Goal: Task Accomplishment & Management: Manage account settings

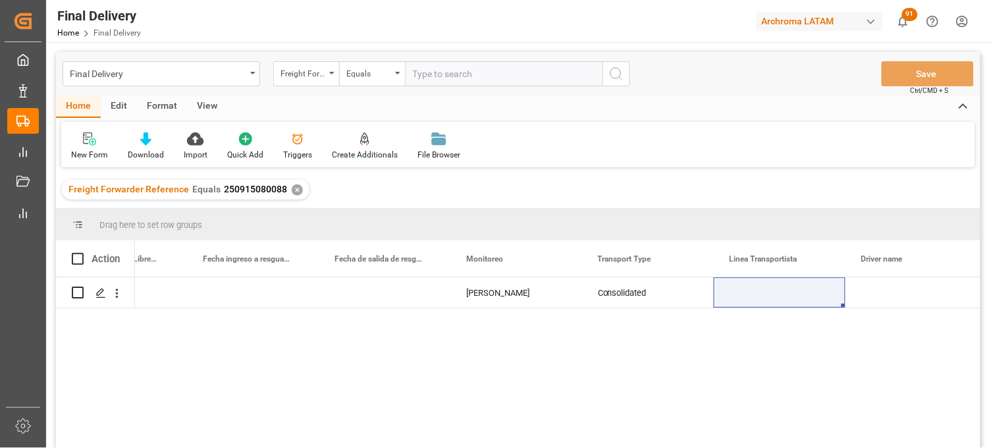
scroll to position [0, 2907]
click at [292, 189] on div "✕" at bounding box center [297, 189] width 11 height 11
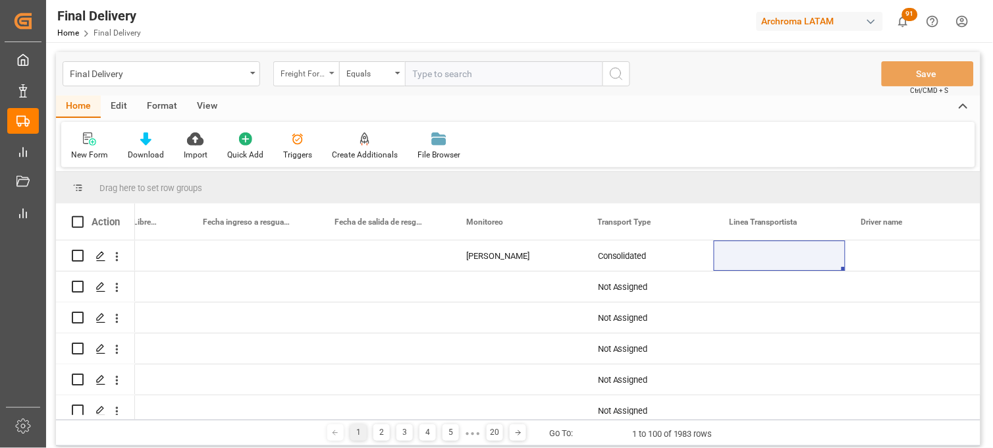
click at [317, 82] on div "Freight Forwarder Reference" at bounding box center [306, 73] width 66 height 25
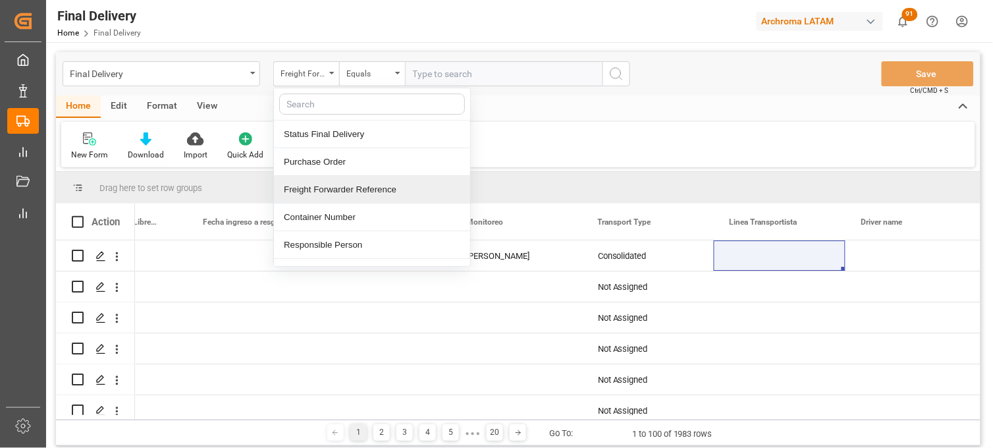
click at [325, 189] on div "Freight Forwarder Reference" at bounding box center [372, 190] width 196 height 28
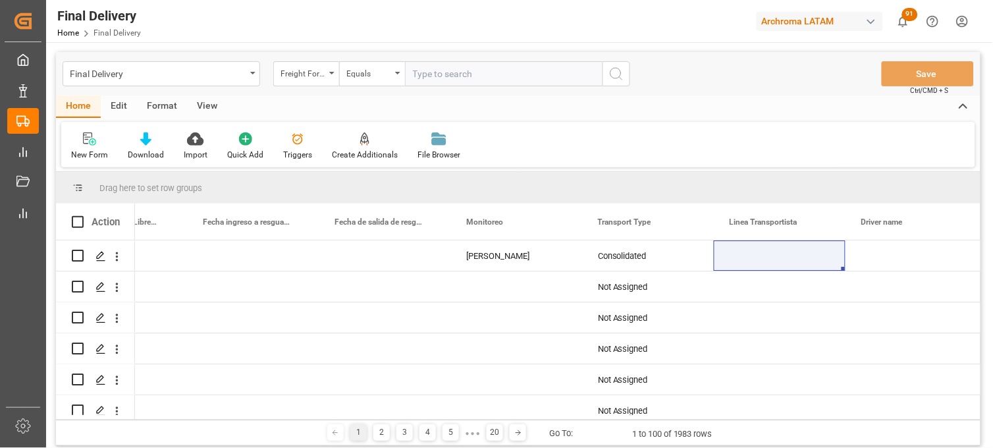
click at [426, 76] on input "text" at bounding box center [504, 73] width 198 height 25
paste input "250906900903"
type input "250906900903"
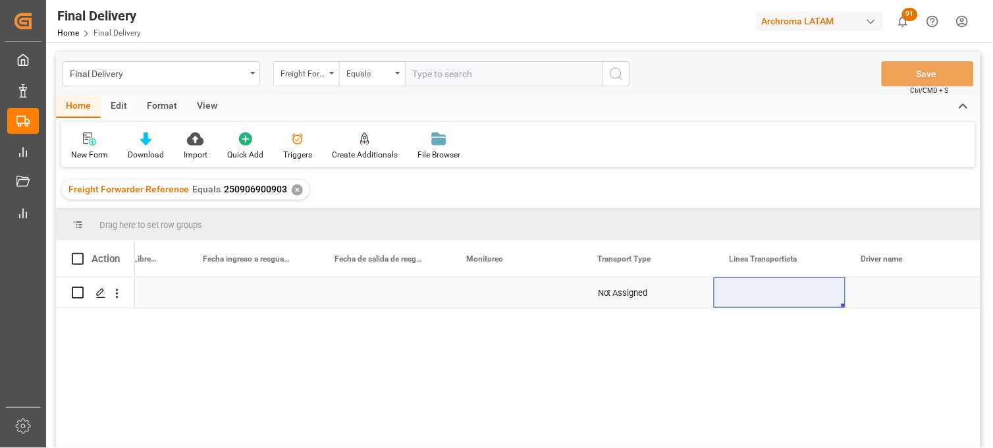
click at [504, 294] on div "Press SPACE to select this row." at bounding box center [516, 292] width 132 height 30
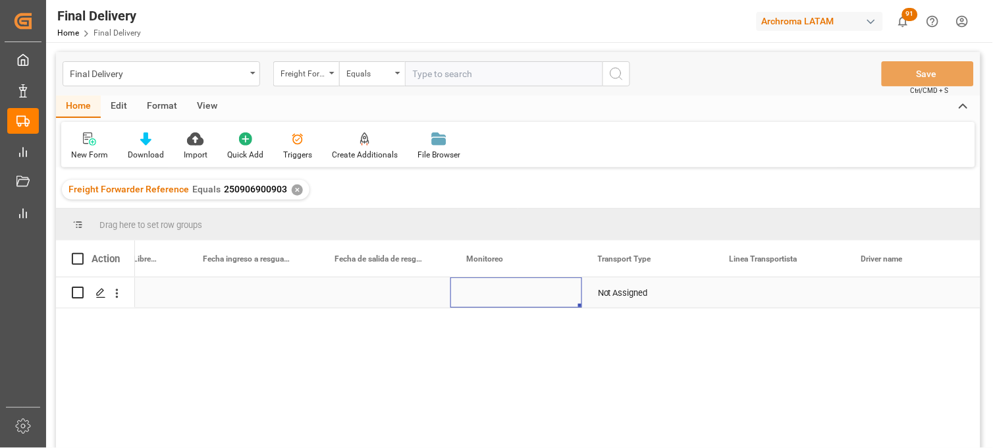
click at [504, 294] on div "Press SPACE to select this row." at bounding box center [516, 292] width 132 height 30
click at [504, 294] on input "Press SPACE to select this row." at bounding box center [516, 300] width 111 height 25
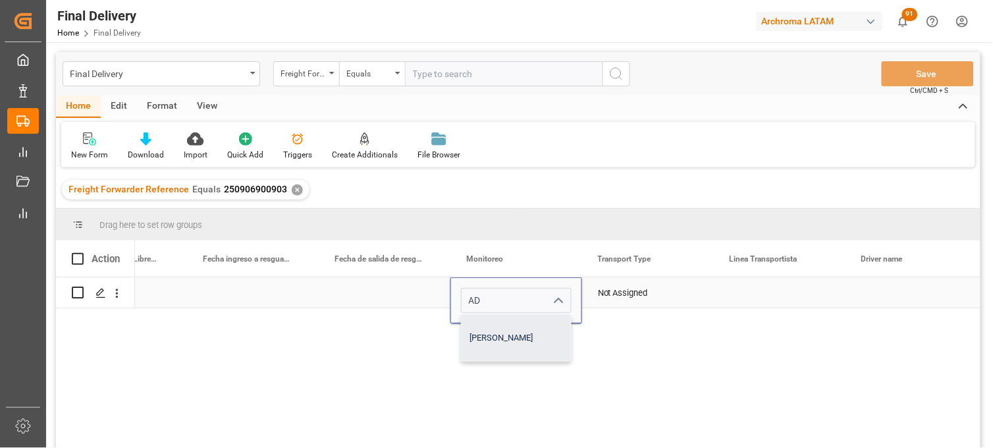
click at [493, 332] on div "[PERSON_NAME]" at bounding box center [516, 338] width 109 height 46
type input "[PERSON_NAME]"
click at [629, 302] on div "Not Assigned" at bounding box center [648, 293] width 100 height 30
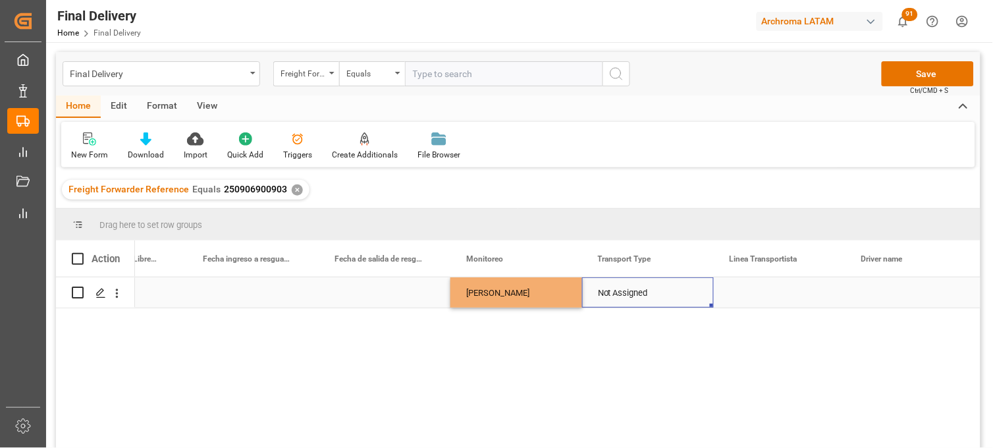
click at [642, 295] on div "Not Assigned" at bounding box center [648, 293] width 100 height 30
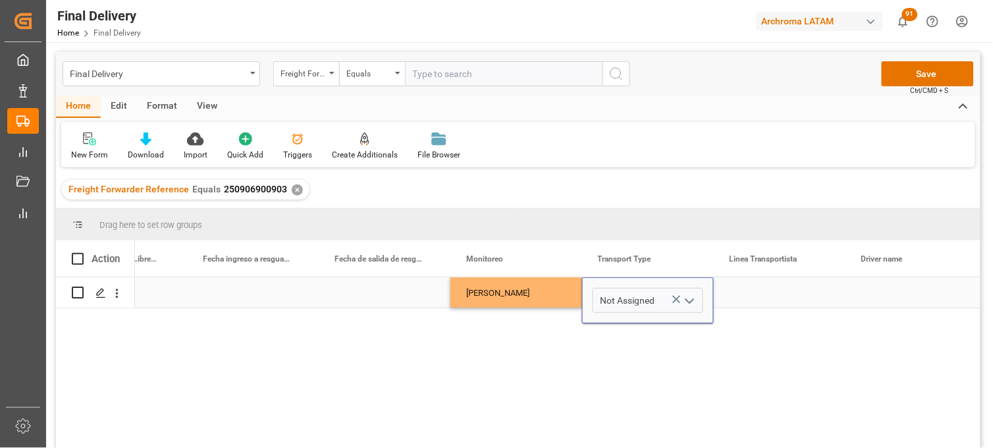
click at [673, 296] on icon "Press SPACE to select this row." at bounding box center [677, 300] width 8 height 8
click at [687, 300] on icon "open menu" at bounding box center [690, 301] width 16 height 16
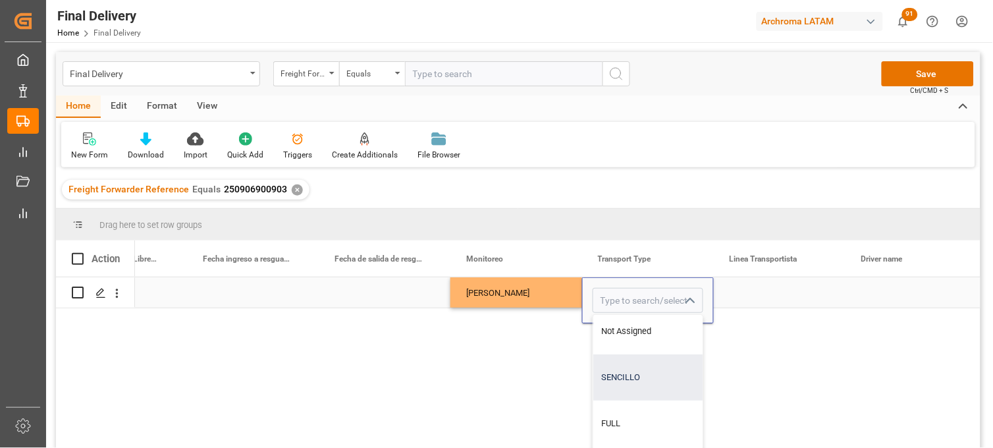
click at [622, 367] on div "SENCILLO" at bounding box center [647, 377] width 109 height 46
type input "SENCILLO"
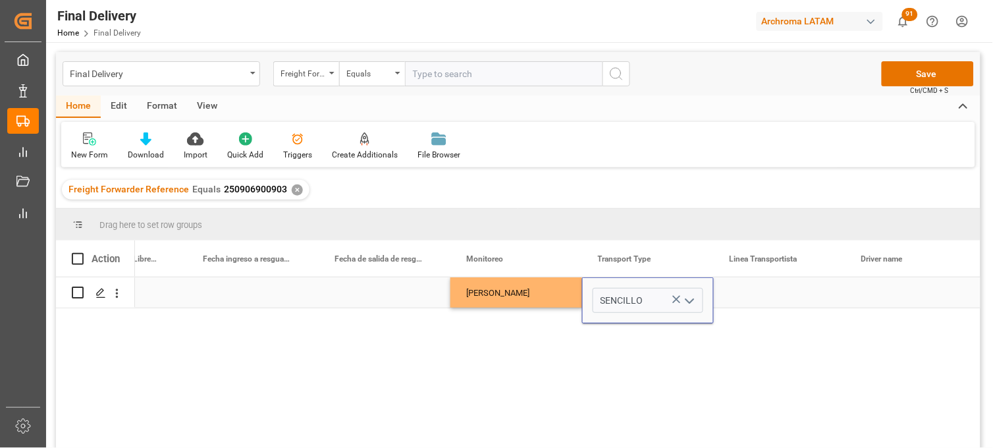
click at [751, 292] on div "Press SPACE to select this row." at bounding box center [780, 292] width 132 height 30
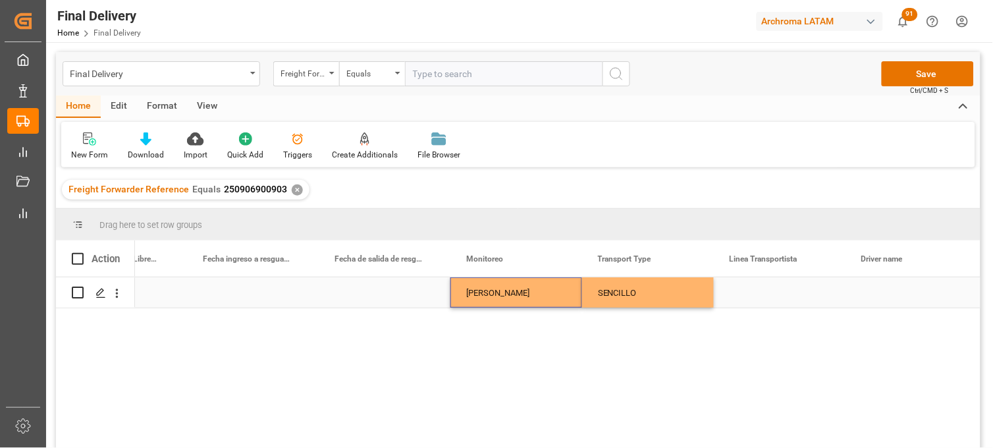
click at [514, 294] on div "Adrian Monroy" at bounding box center [516, 293] width 100 height 30
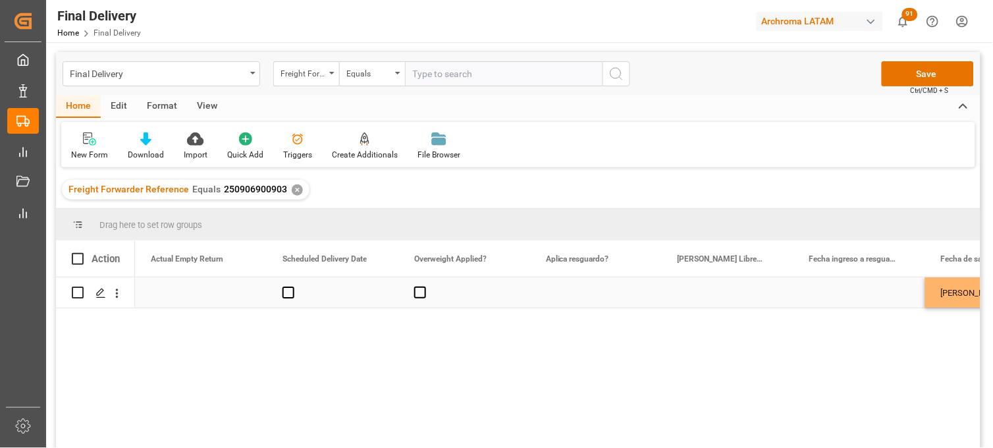
scroll to position [0, 2300]
click at [423, 293] on span "Press SPACE to select this row." at bounding box center [420, 292] width 12 height 12
click at [424, 286] on input "Press SPACE to select this row." at bounding box center [424, 286] width 0 height 0
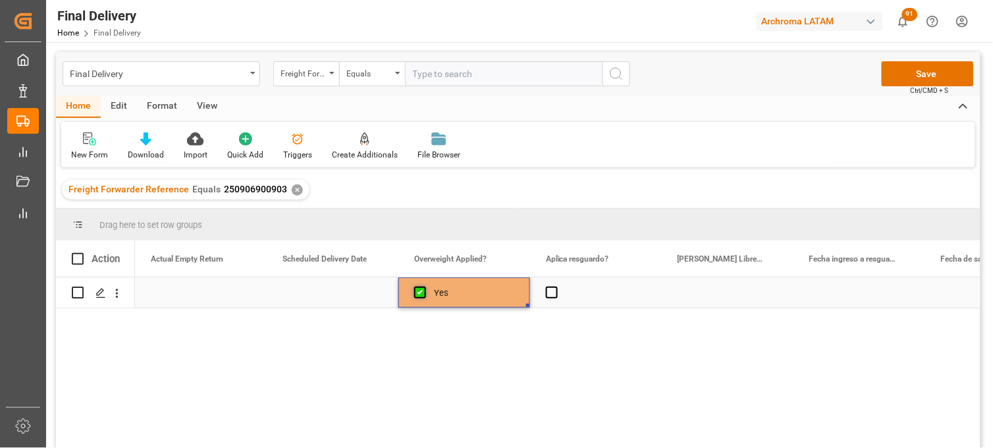
click at [423, 293] on span "Press SPACE to select this row." at bounding box center [420, 292] width 12 height 12
click at [424, 286] on input "Press SPACE to select this row." at bounding box center [424, 286] width 0 height 0
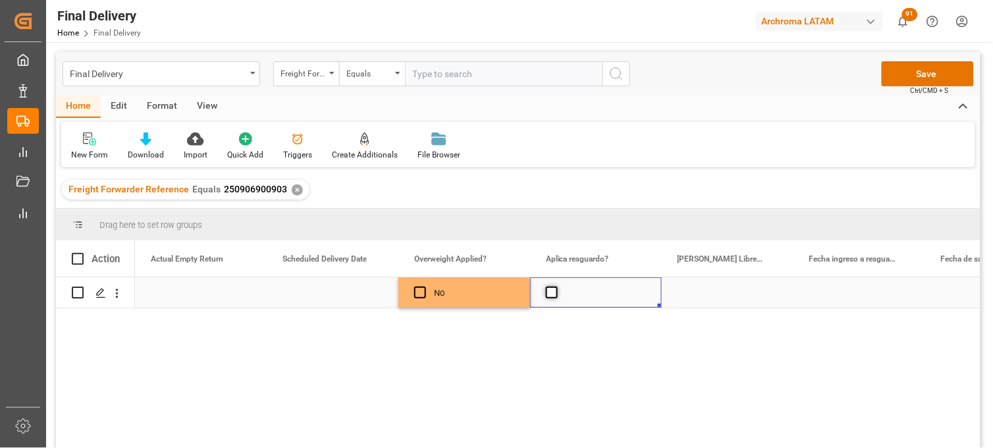
click at [554, 290] on span "Press SPACE to select this row." at bounding box center [552, 292] width 12 height 12
click at [556, 286] on input "Press SPACE to select this row." at bounding box center [556, 286] width 0 height 0
click at [554, 290] on span "Press SPACE to select this row." at bounding box center [552, 292] width 12 height 12
click at [556, 286] on input "Press SPACE to select this row." at bounding box center [556, 286] width 0 height 0
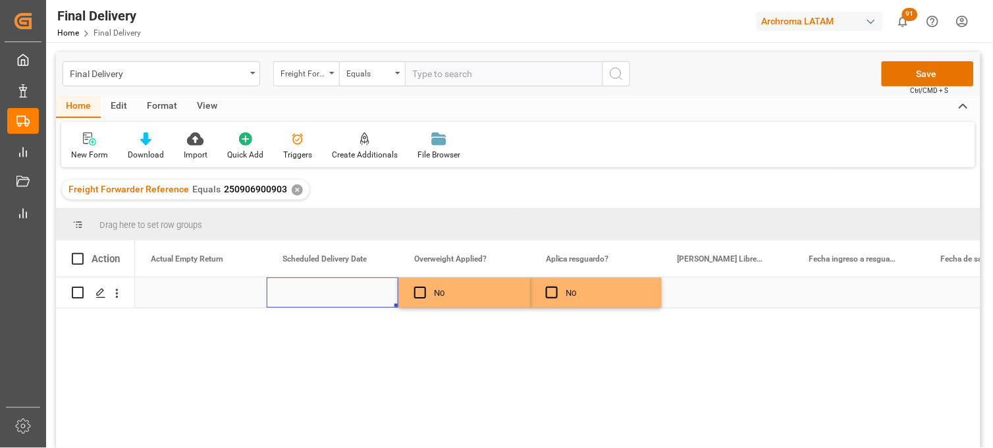
click at [343, 298] on div "Press SPACE to select this row." at bounding box center [333, 292] width 132 height 30
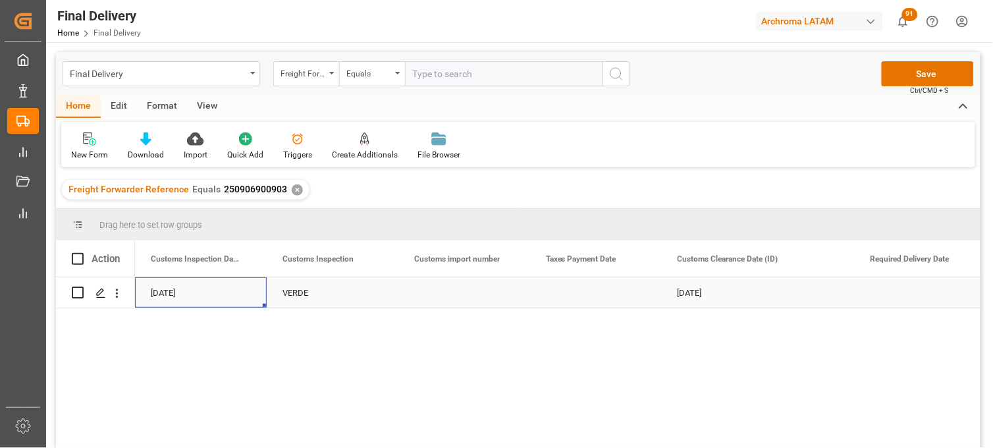
scroll to position [0, 1317]
click at [468, 295] on div "Press SPACE to select this row." at bounding box center [464, 292] width 132 height 30
click at [466, 295] on div "Press SPACE to select this row." at bounding box center [464, 292] width 132 height 30
click at [466, 295] on input "Press SPACE to select this row." at bounding box center [464, 300] width 111 height 25
type input "25 43 3108 5007655"
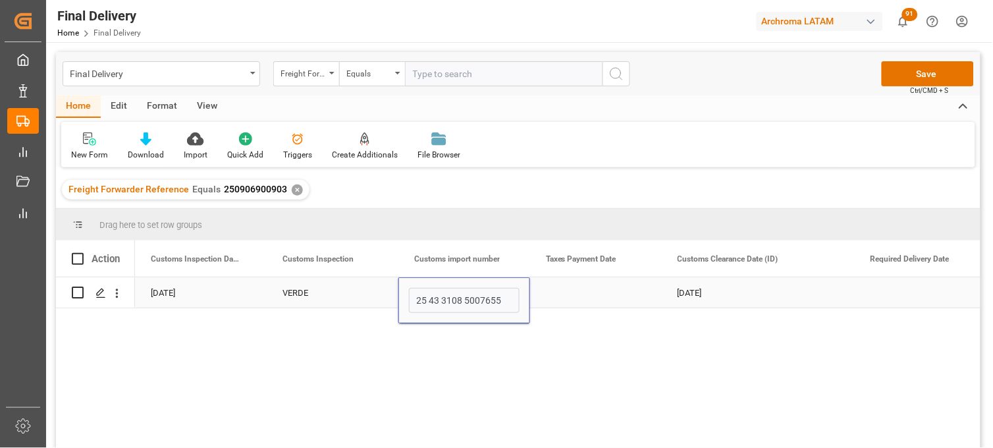
click at [580, 296] on div "Press SPACE to select this row." at bounding box center [596, 292] width 132 height 30
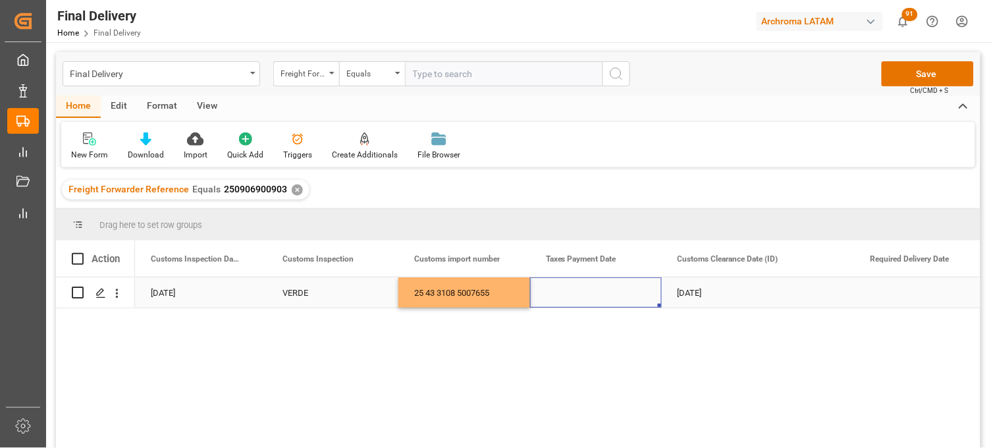
click at [571, 293] on div "Press SPACE to select this row." at bounding box center [596, 292] width 132 height 30
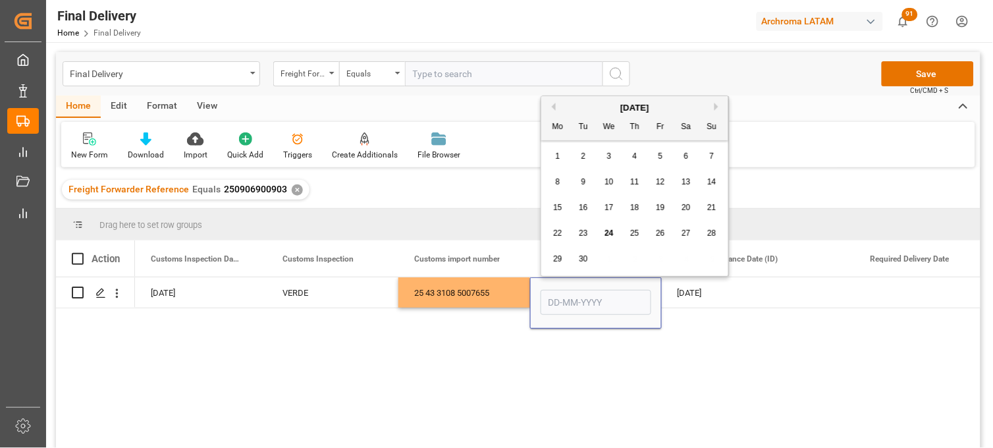
click at [610, 236] on span "24" at bounding box center [608, 232] width 9 height 9
type input "[DATE]"
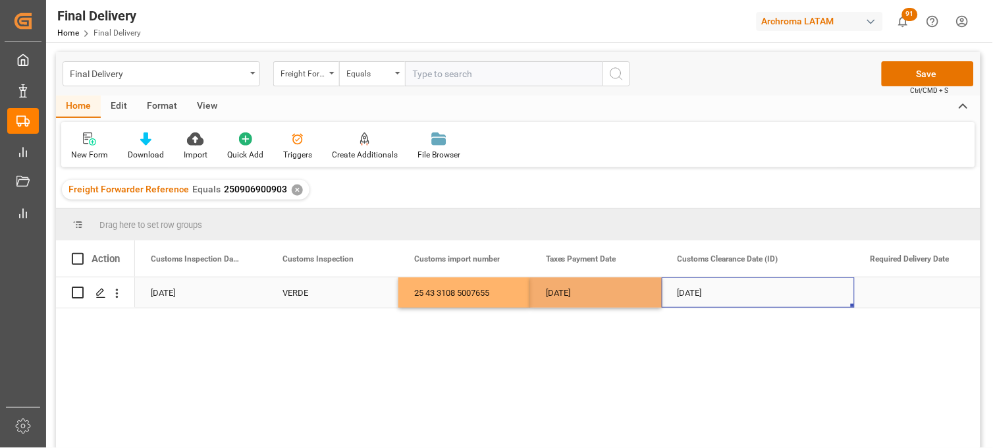
drag, startPoint x: 694, startPoint y: 290, endPoint x: 684, endPoint y: 294, distance: 11.3
click at [694, 290] on div "[DATE]" at bounding box center [758, 292] width 193 height 30
click at [471, 298] on div "25 43 3108 5007655" at bounding box center [464, 292] width 132 height 30
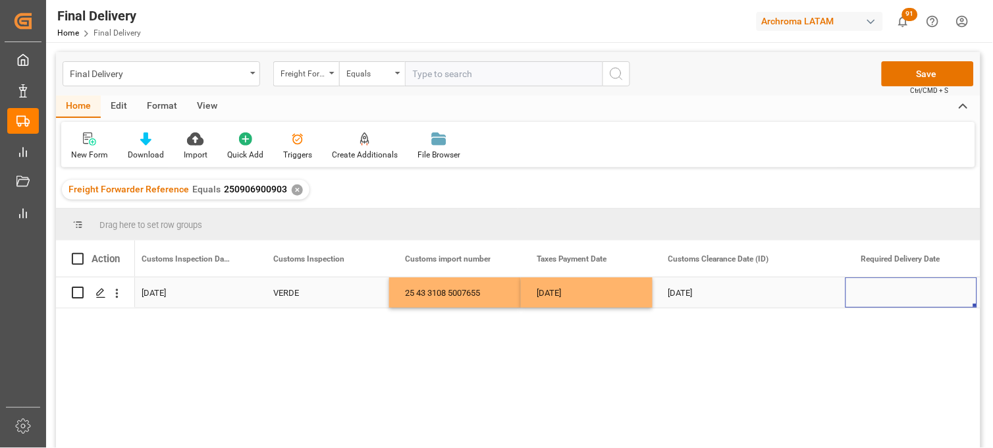
scroll to position [0, 1458]
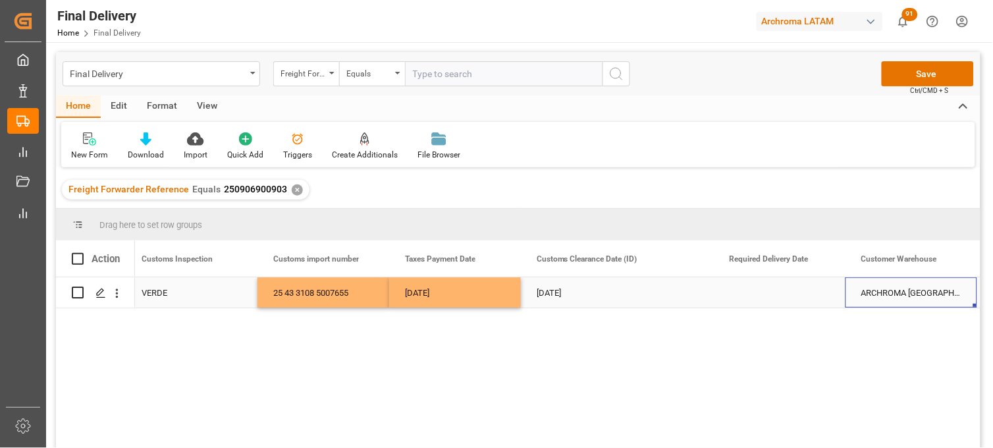
click at [768, 294] on div "Press SPACE to select this row." at bounding box center [780, 292] width 132 height 30
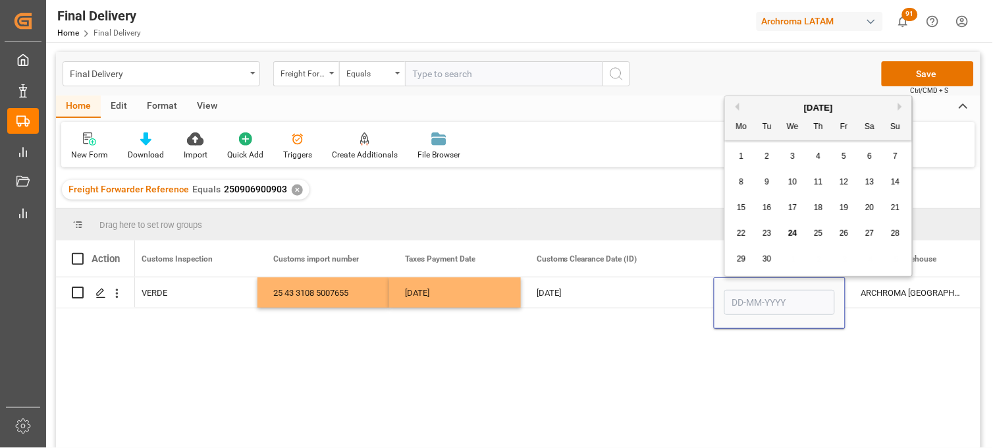
click at [745, 260] on span "29" at bounding box center [741, 258] width 9 height 9
type input "29-09-2025"
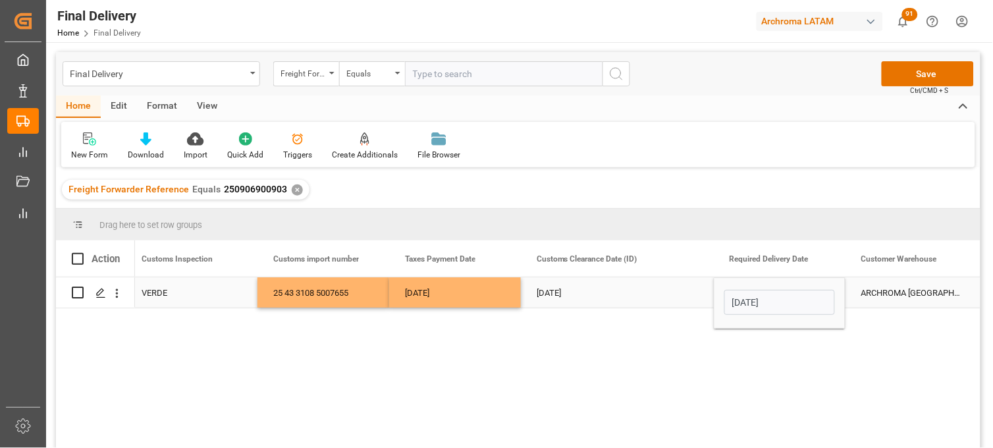
click at [610, 290] on div "[DATE]" at bounding box center [617, 292] width 193 height 30
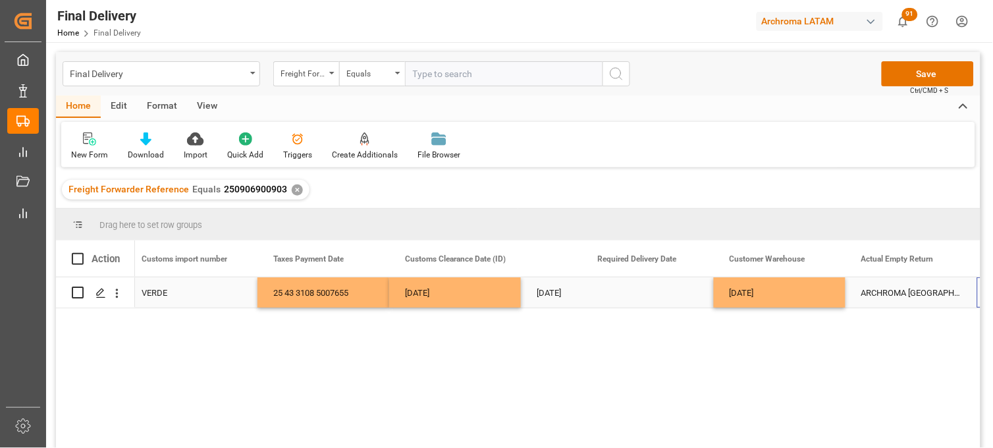
scroll to position [0, 0]
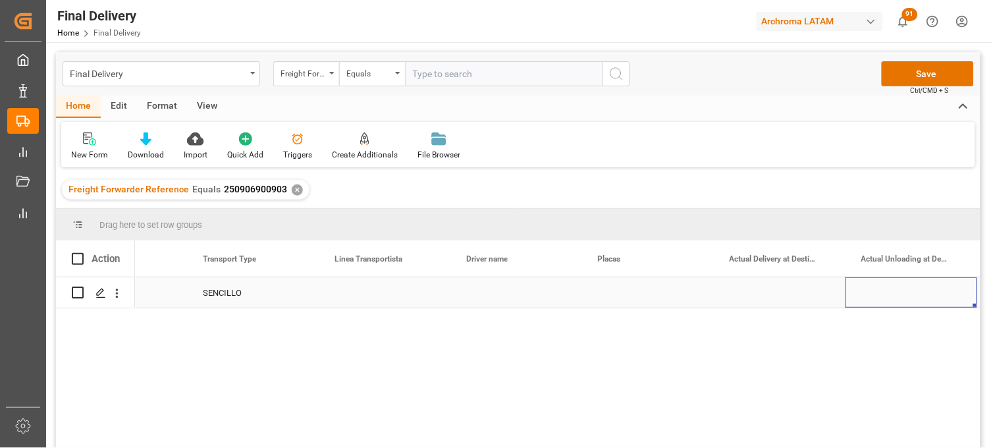
click at [373, 287] on div "Press SPACE to select this row." at bounding box center [385, 292] width 132 height 30
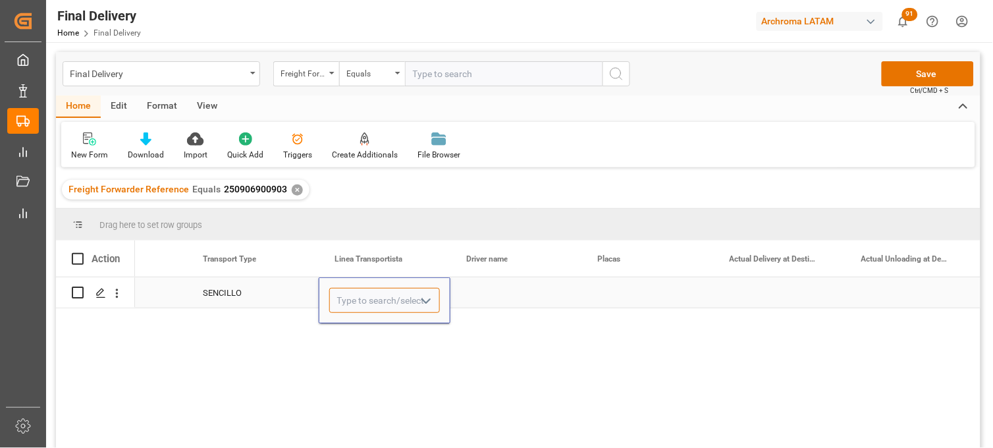
click at [370, 296] on input "Press SPACE to select this row." at bounding box center [384, 300] width 111 height 25
type input "TLH"
drag, startPoint x: 386, startPoint y: 340, endPoint x: 423, endPoint y: 317, distance: 43.1
click at [386, 340] on div "TLH" at bounding box center [384, 338] width 109 height 46
click at [512, 291] on div "Press SPACE to select this row." at bounding box center [516, 292] width 132 height 30
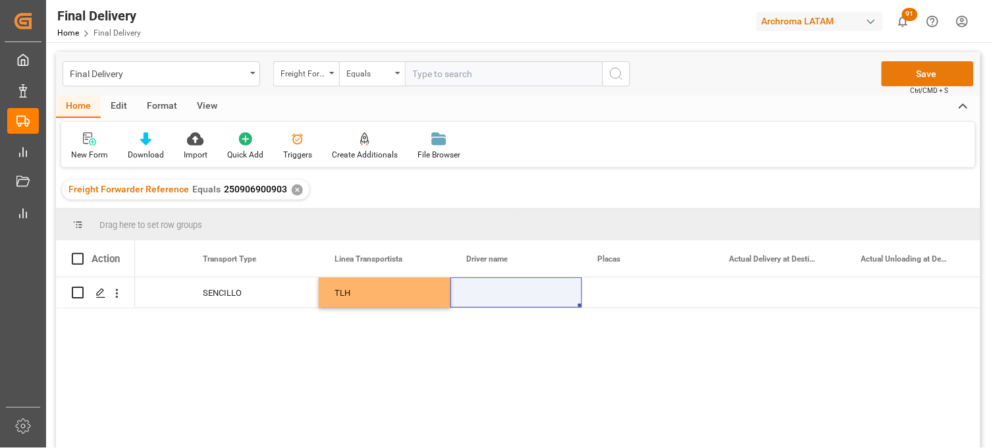
click at [909, 70] on button "Save" at bounding box center [928, 73] width 92 height 25
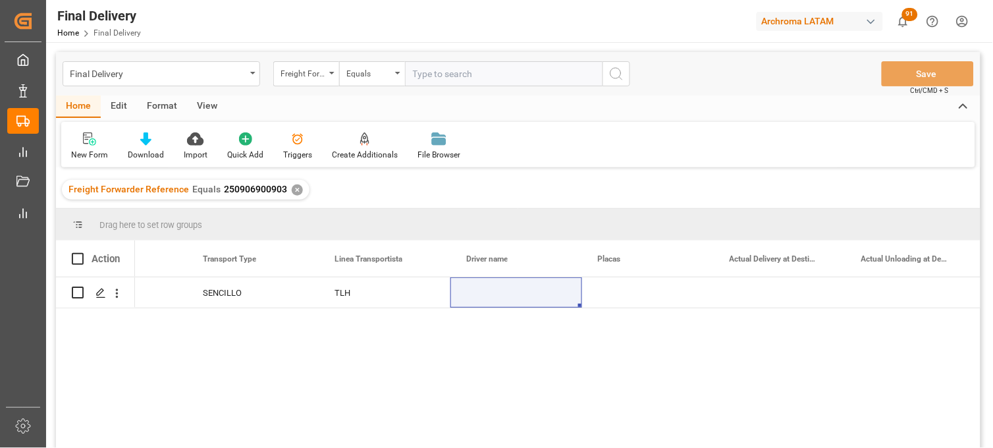
click at [294, 192] on div "✕" at bounding box center [297, 189] width 11 height 11
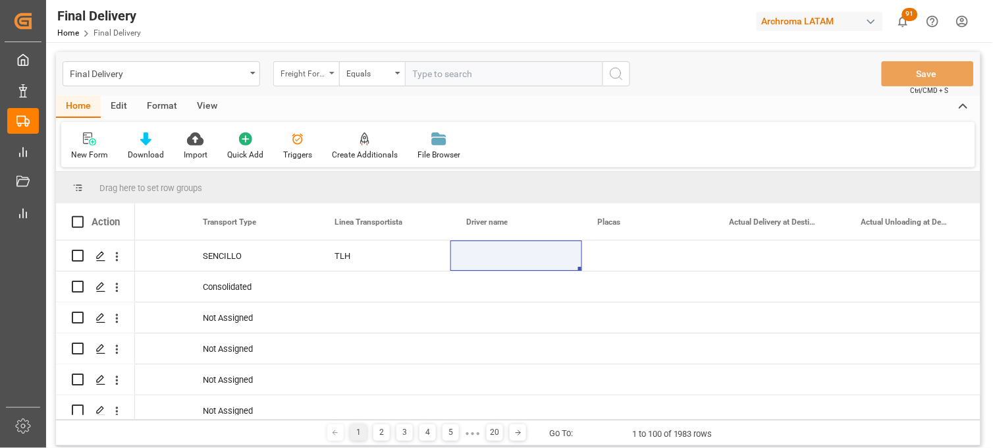
click at [318, 66] on div "Freight Forwarder Reference" at bounding box center [303, 72] width 45 height 15
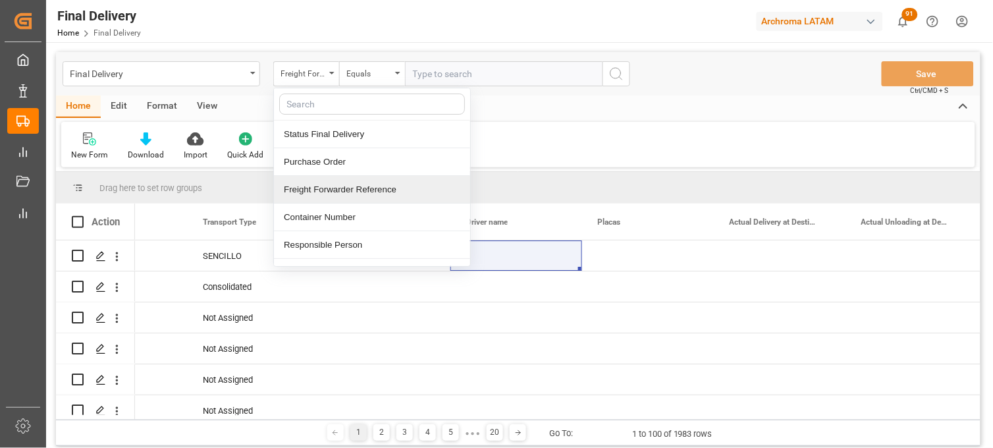
click at [350, 186] on div "Freight Forwarder Reference" at bounding box center [372, 190] width 196 height 28
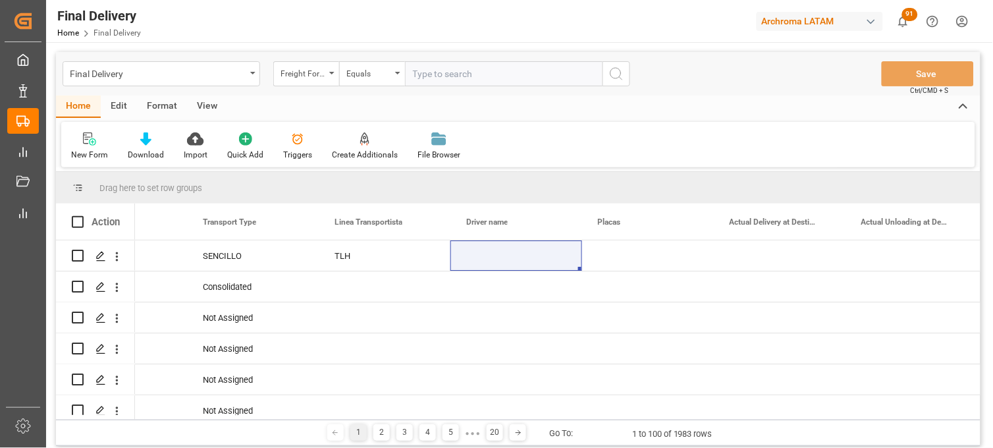
click at [419, 80] on input "text" at bounding box center [504, 73] width 198 height 25
paste input "250906900785"
type input "250906900785"
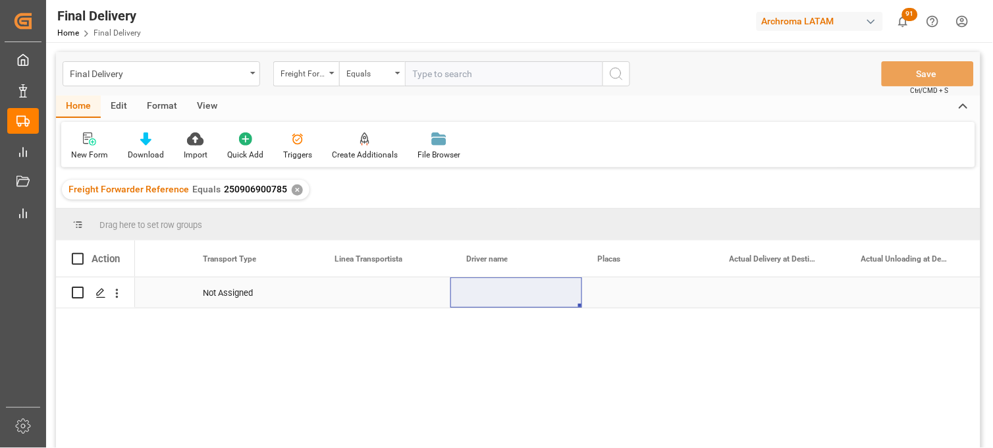
click at [249, 295] on div "Not Assigned" at bounding box center [253, 293] width 100 height 30
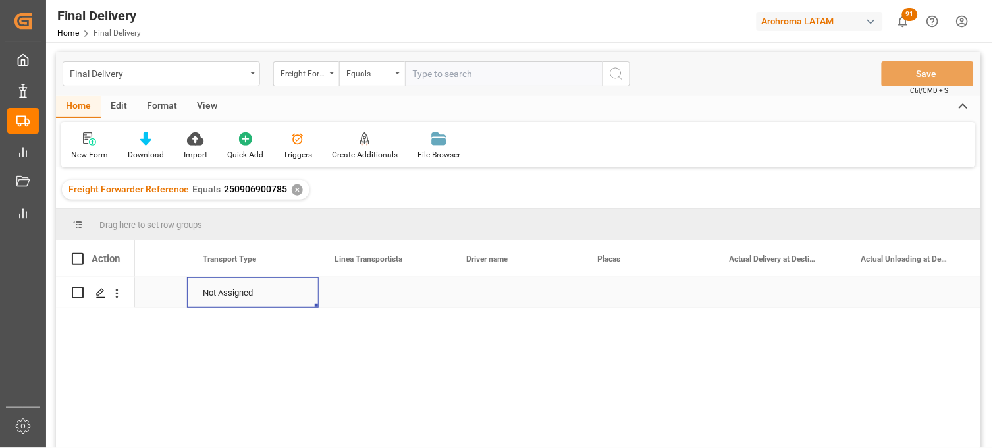
click at [249, 295] on div "Not Assigned" at bounding box center [253, 293] width 100 height 30
click at [280, 299] on icon "Press SPACE to select this row." at bounding box center [282, 300] width 8 height 8
click at [293, 300] on icon "open menu" at bounding box center [294, 301] width 16 height 16
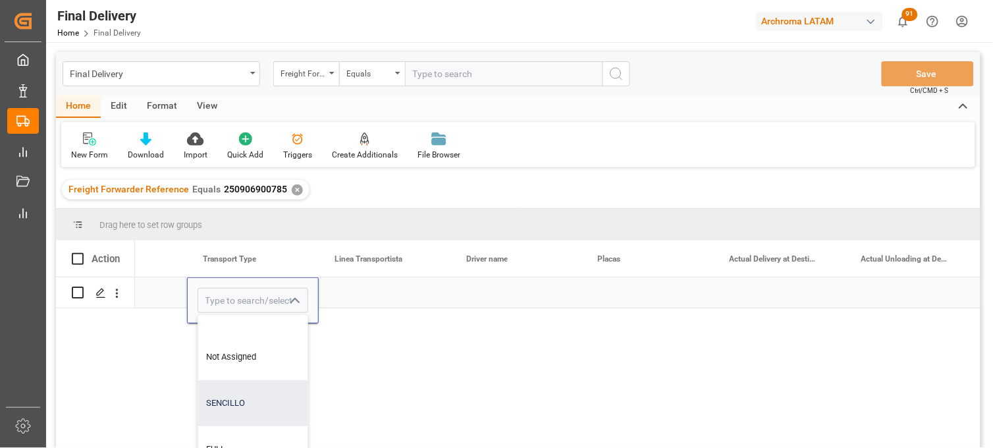
scroll to position [99, 0]
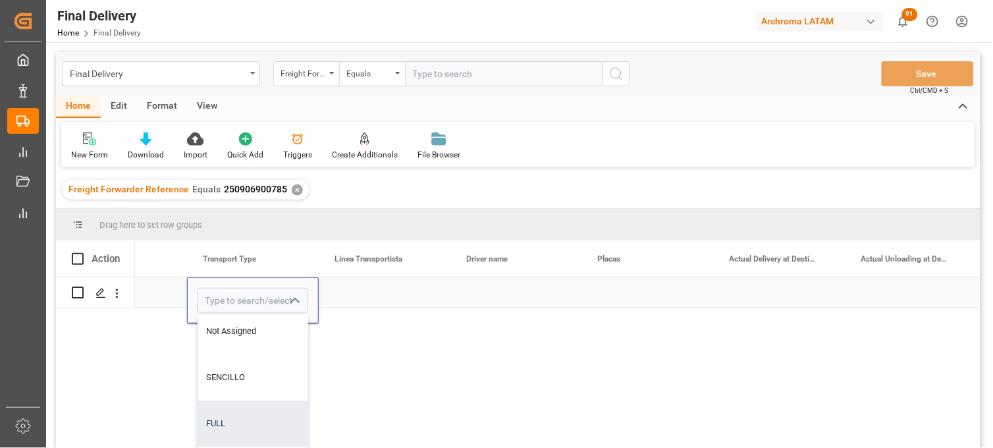
click at [223, 408] on div "FULL" at bounding box center [252, 423] width 109 height 46
type input "FULL"
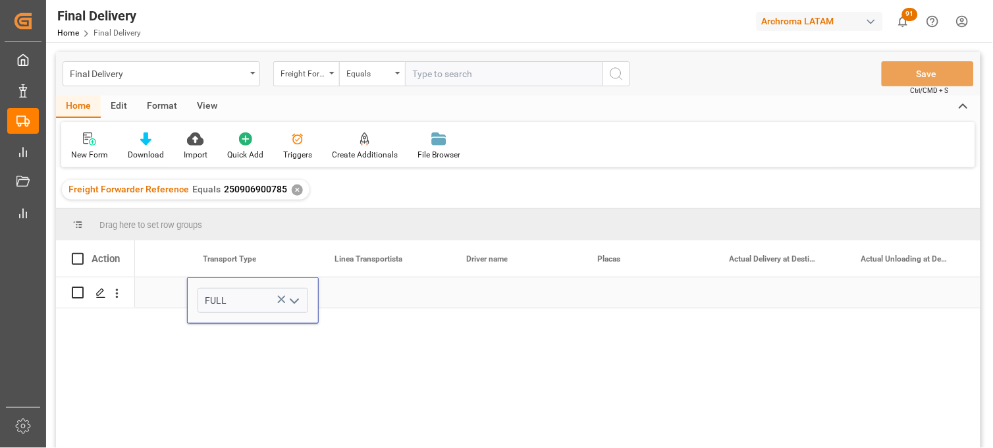
click at [357, 288] on div "Press SPACE to select this row." at bounding box center [385, 292] width 132 height 30
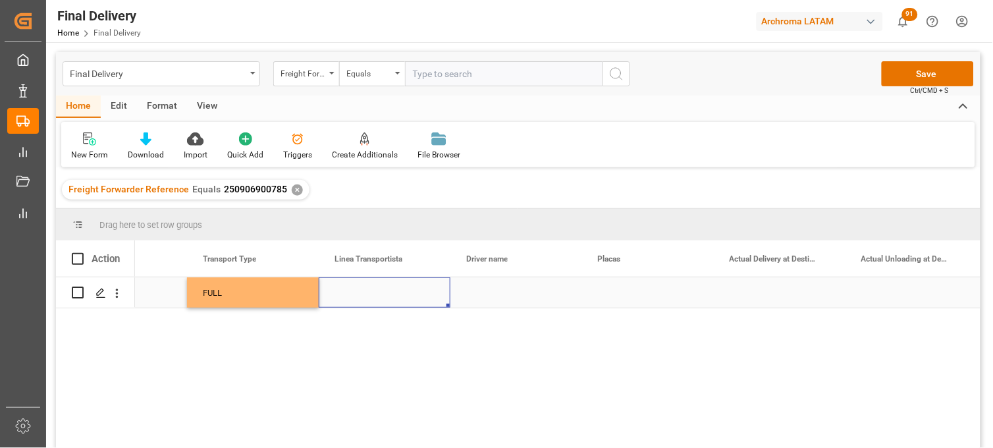
click at [353, 293] on div "Press SPACE to select this row." at bounding box center [385, 292] width 132 height 30
click at [353, 293] on input "Press SPACE to select this row." at bounding box center [384, 300] width 111 height 25
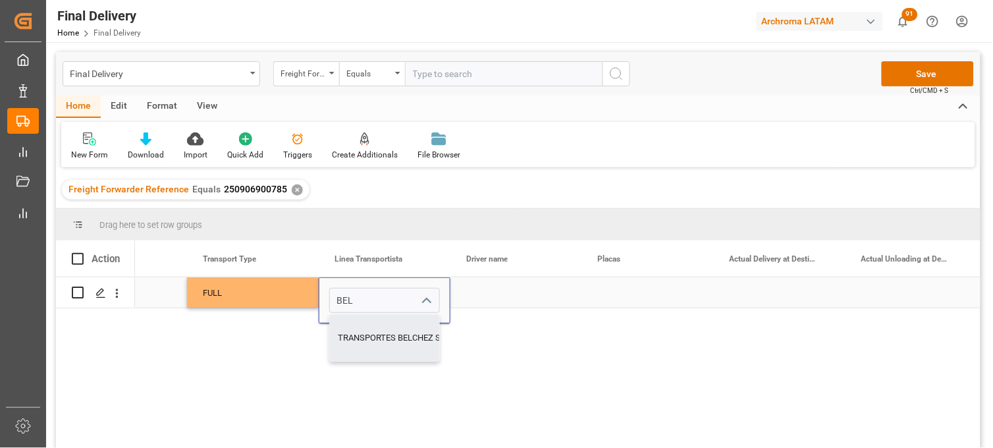
click at [369, 324] on div "TRANSPORTES BELCHEZ SA DE CV" at bounding box center [404, 338] width 149 height 46
type input "TRANSPORTES BELCHEZ SA DE CV"
click at [516, 294] on div "Press SPACE to select this row." at bounding box center [516, 292] width 132 height 30
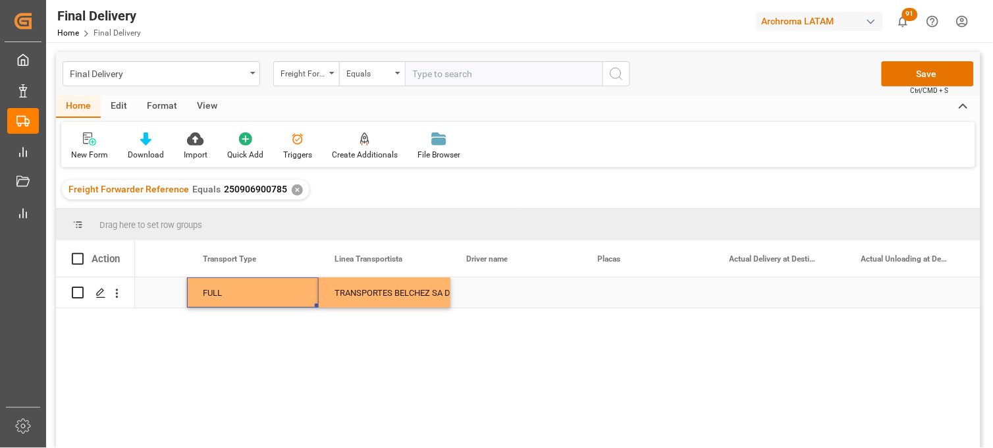
click at [238, 296] on div "FULL" at bounding box center [253, 293] width 100 height 30
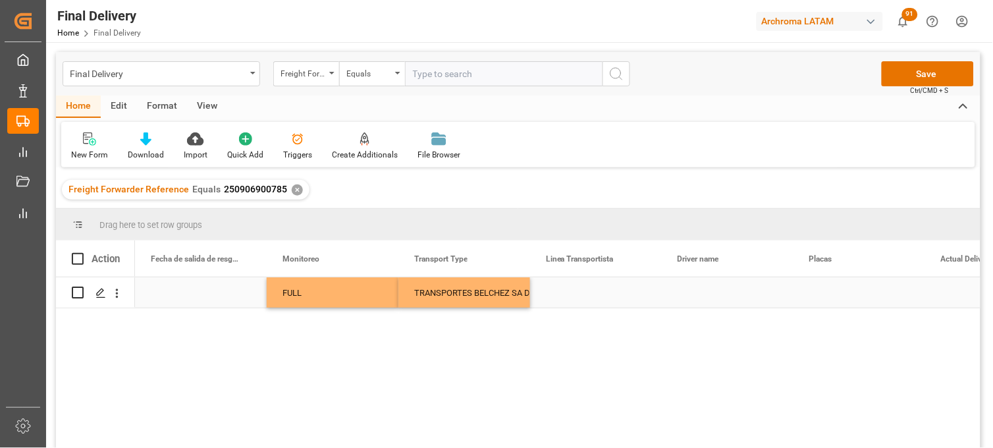
scroll to position [0, 3090]
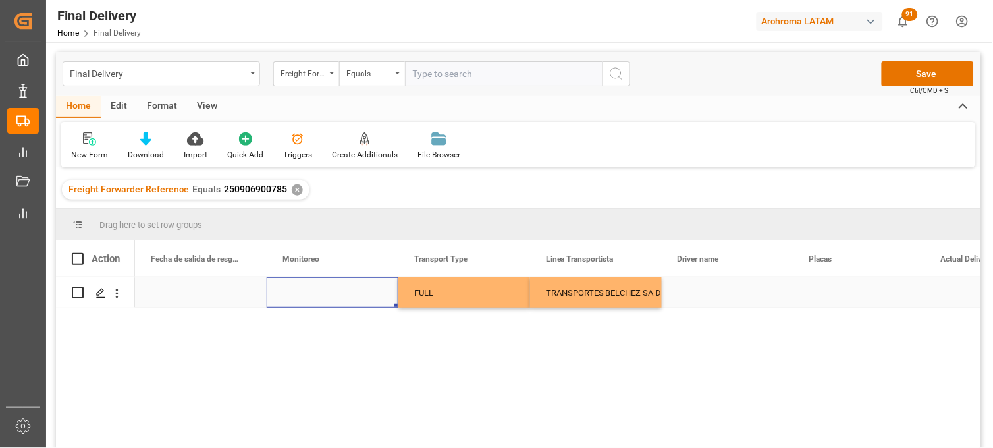
click at [316, 298] on div "Press SPACE to select this row." at bounding box center [333, 292] width 132 height 30
click at [314, 298] on input "Press SPACE to select this row." at bounding box center [332, 300] width 111 height 25
click at [317, 324] on div "Adrian Monroy" at bounding box center [332, 338] width 109 height 46
type input "Adrian Monroy"
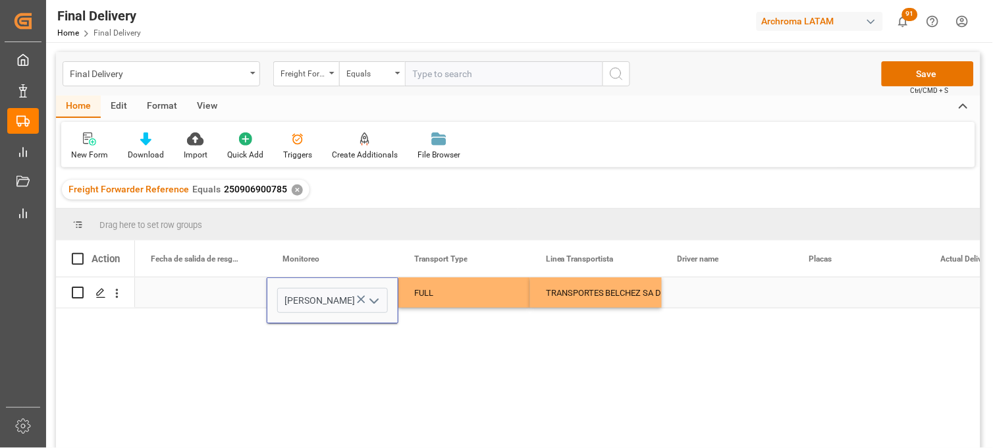
click at [420, 294] on div "FULL" at bounding box center [464, 293] width 100 height 30
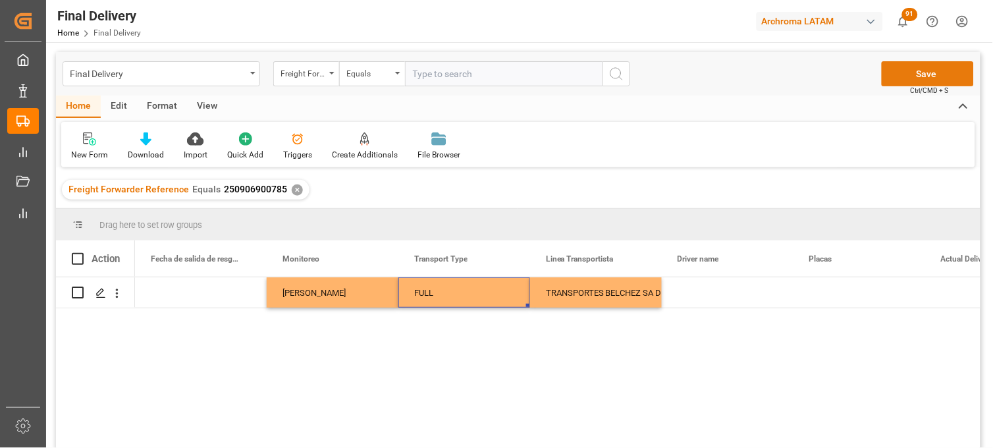
click at [902, 78] on button "Save" at bounding box center [928, 73] width 92 height 25
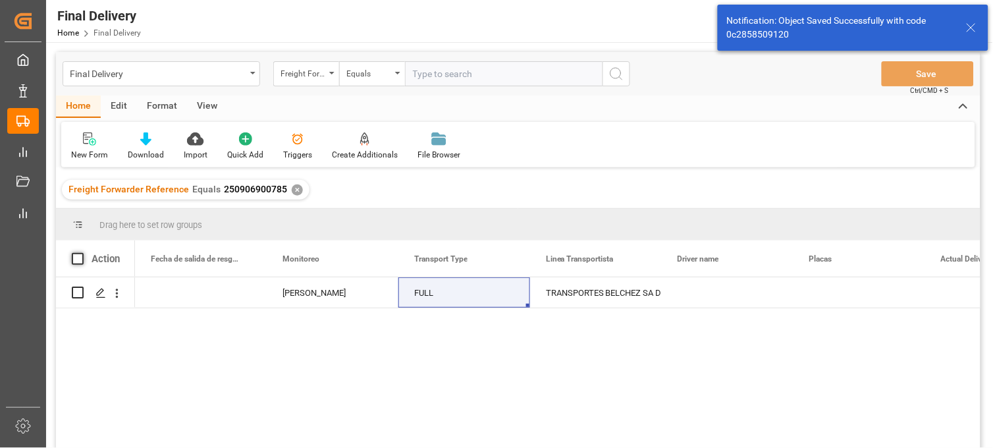
click at [76, 260] on span at bounding box center [78, 259] width 12 height 12
click at [82, 253] on input "checkbox" at bounding box center [82, 253] width 0 height 0
checkbox input "true"
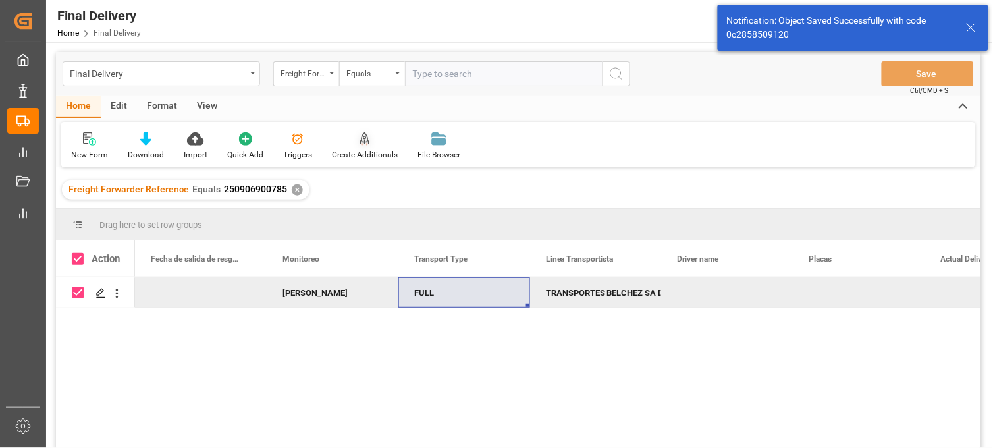
click at [363, 139] on icon at bounding box center [364, 138] width 9 height 13
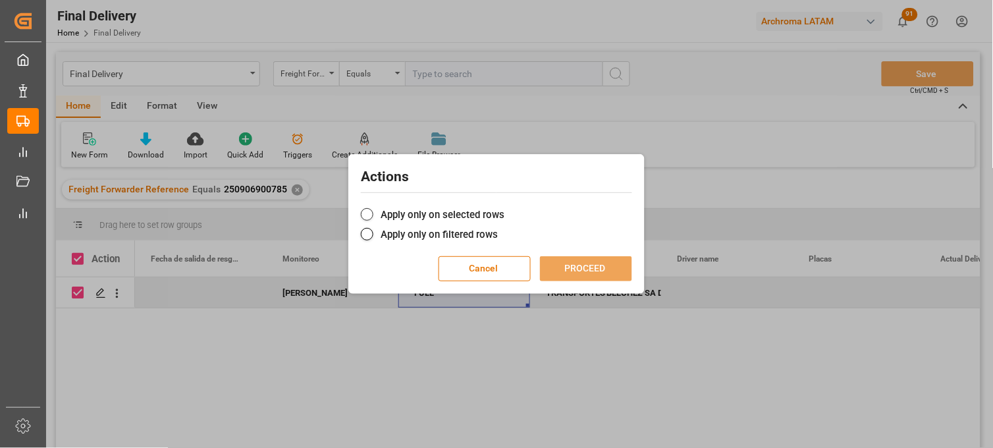
click at [396, 213] on label "Apply only on selected rows" at bounding box center [496, 215] width 271 height 16
click at [504, 207] on input "Apply only on selected rows" at bounding box center [504, 207] width 0 height 0
click at [580, 269] on button "PROCEED" at bounding box center [586, 268] width 92 height 25
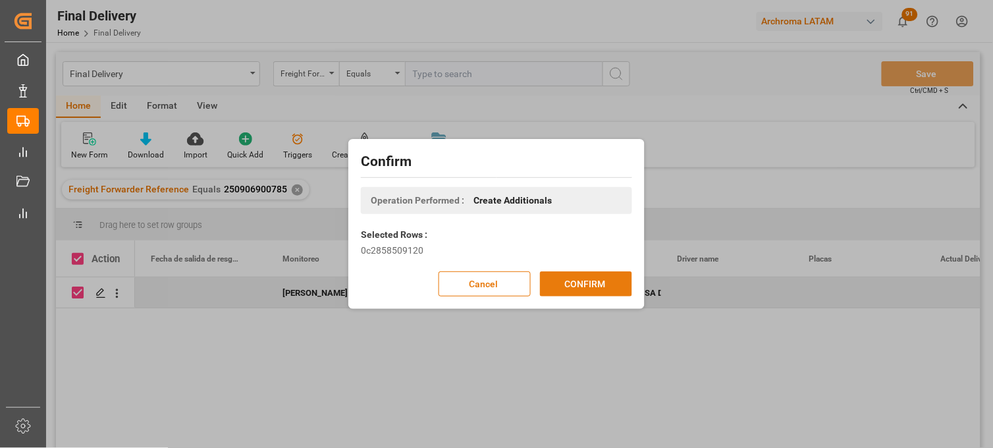
click at [565, 279] on button "CONFIRM" at bounding box center [586, 283] width 92 height 25
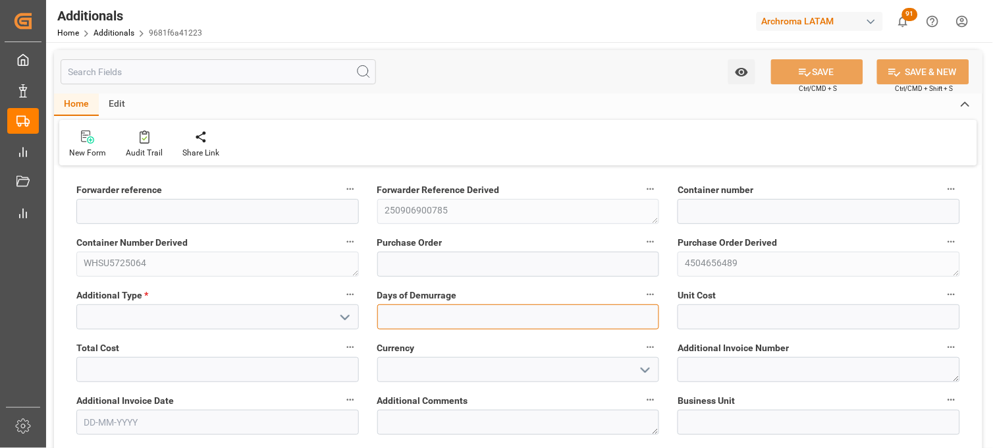
click at [400, 317] on input "text" at bounding box center [518, 316] width 282 height 25
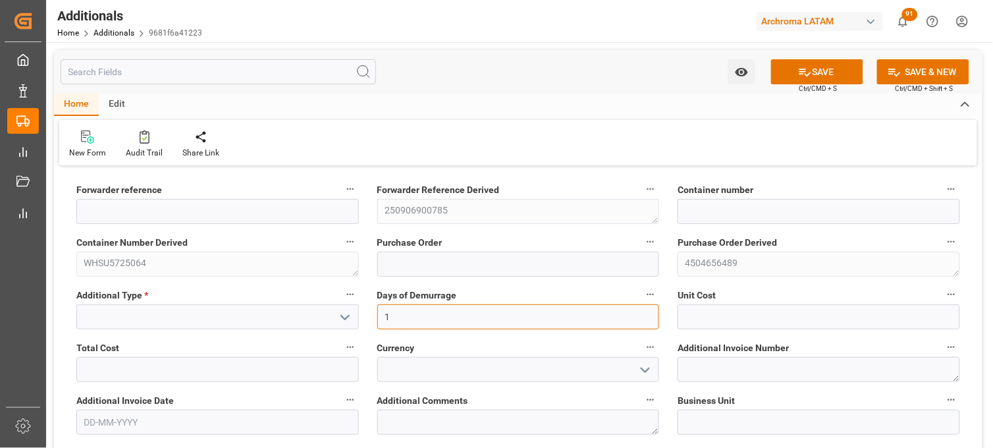
type input "1"
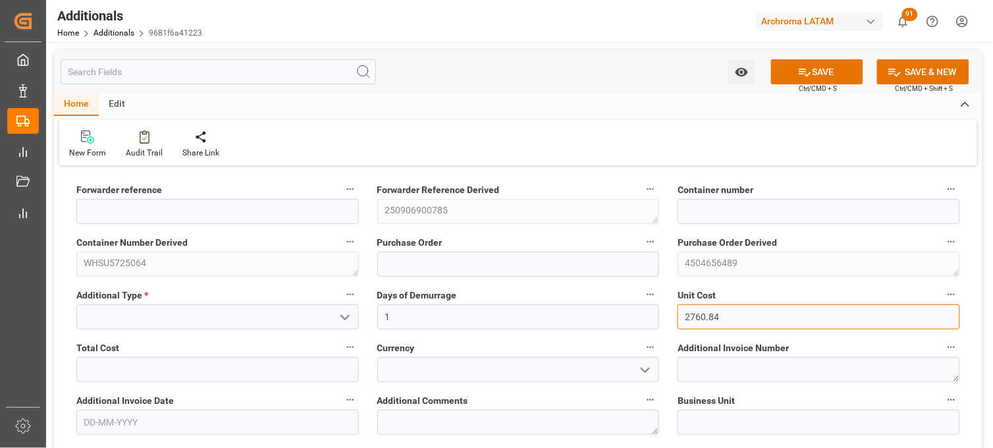
type input "2760.84"
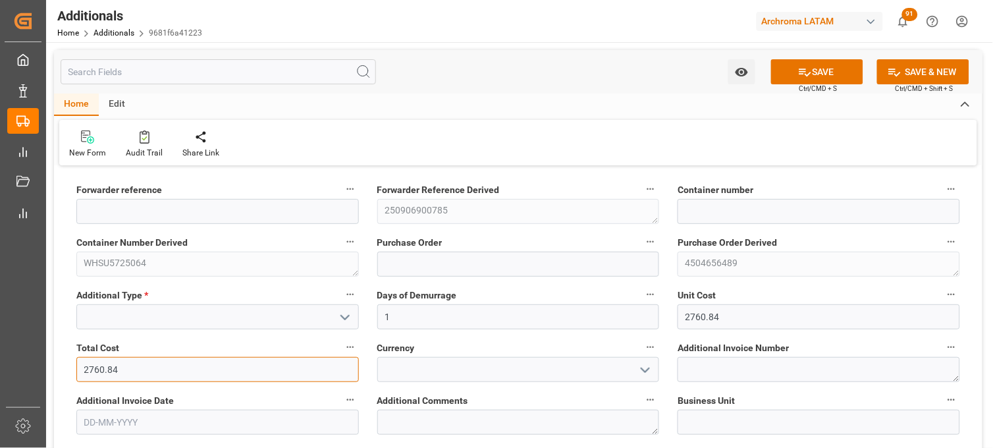
type input "2760.84"
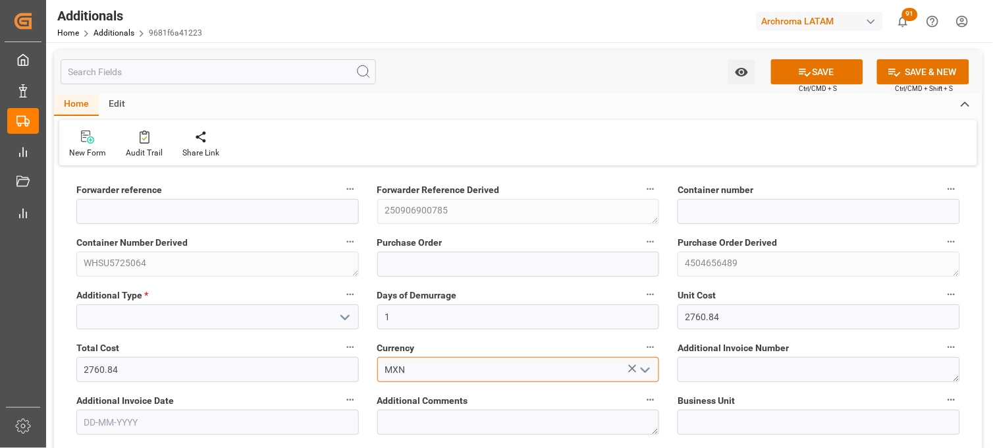
type input "MXN"
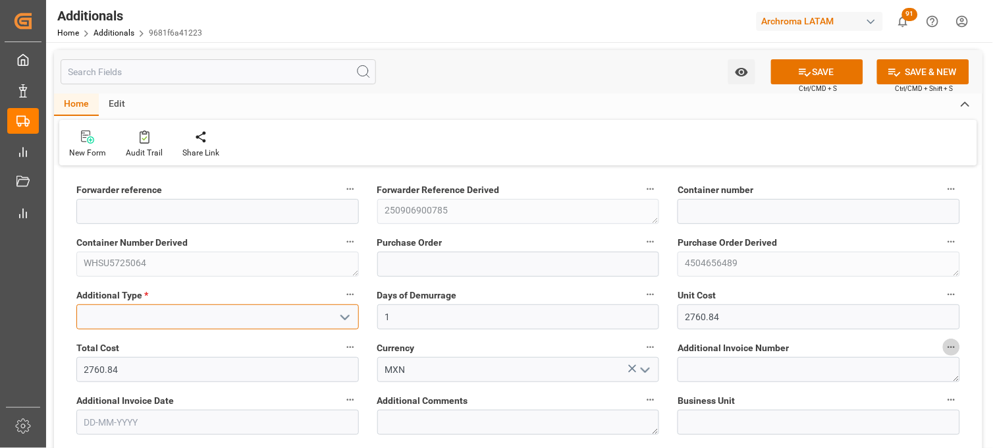
click at [302, 316] on input at bounding box center [217, 316] width 282 height 25
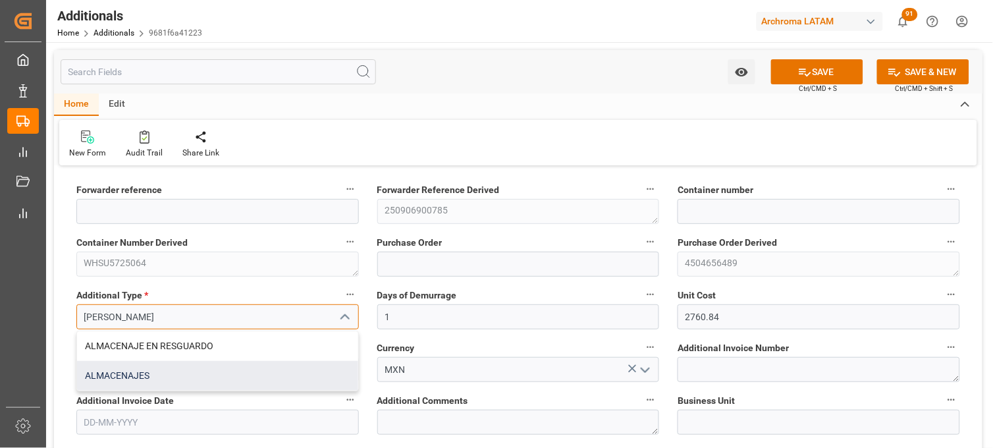
click at [209, 377] on div "ALMACENAJES" at bounding box center [217, 376] width 281 height 30
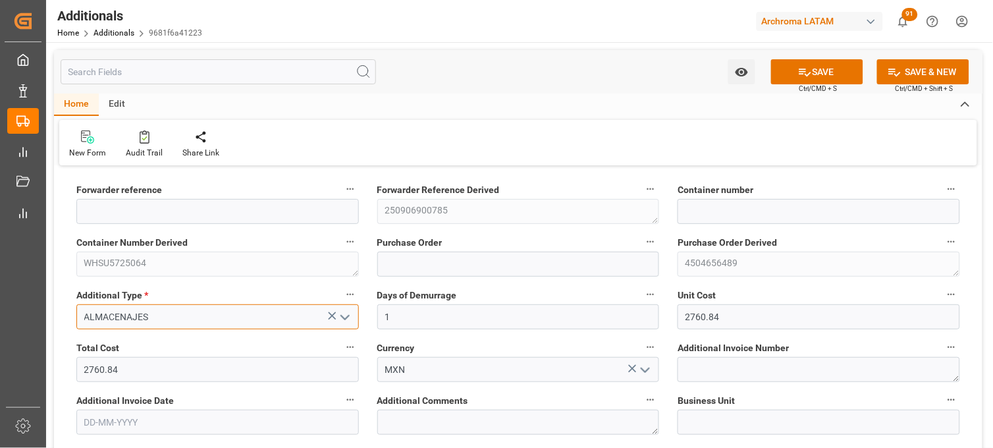
type input "ALMACENAJES"
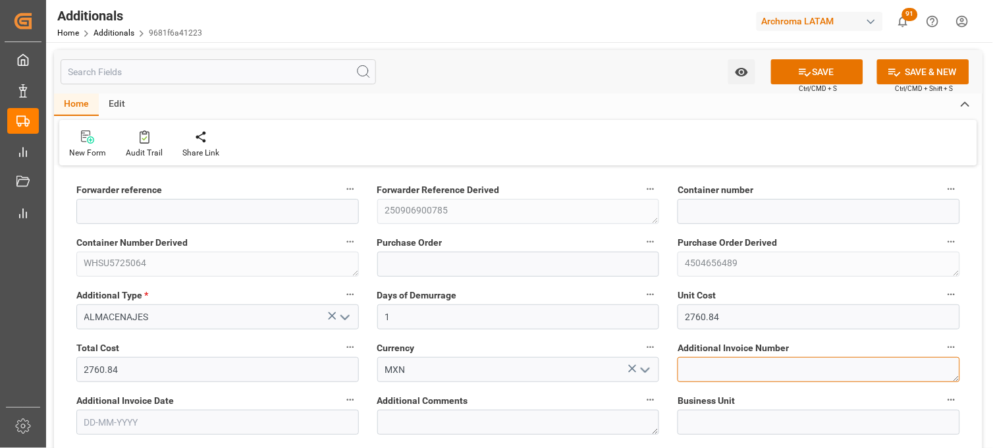
click at [725, 362] on textarea at bounding box center [819, 369] width 282 height 25
paste textarea "LM456935"
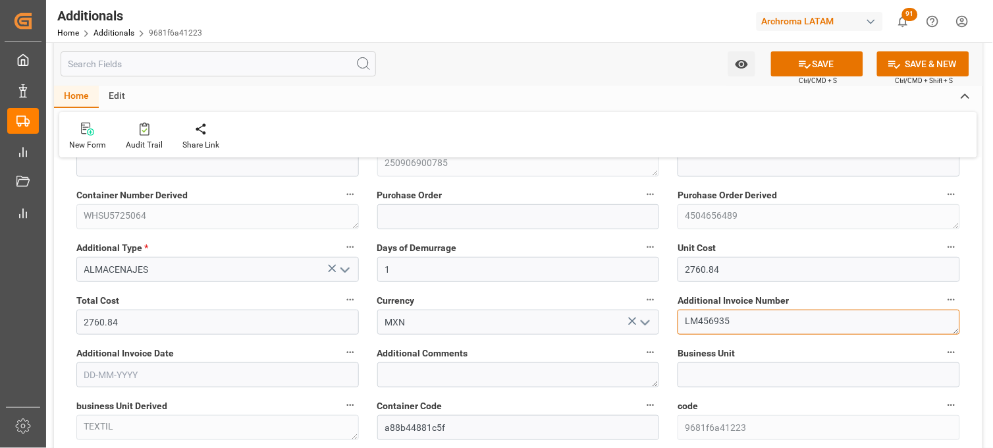
scroll to position [73, 0]
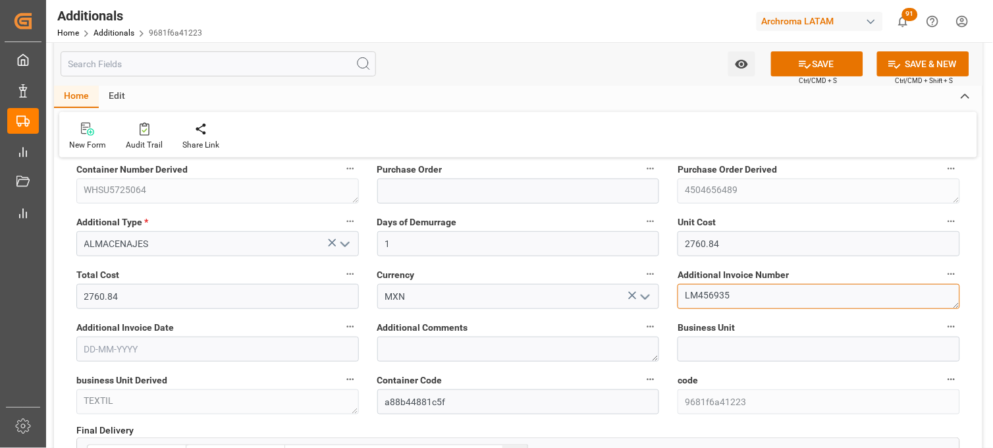
type textarea "LM456935"
click at [222, 350] on input "text" at bounding box center [217, 348] width 282 height 25
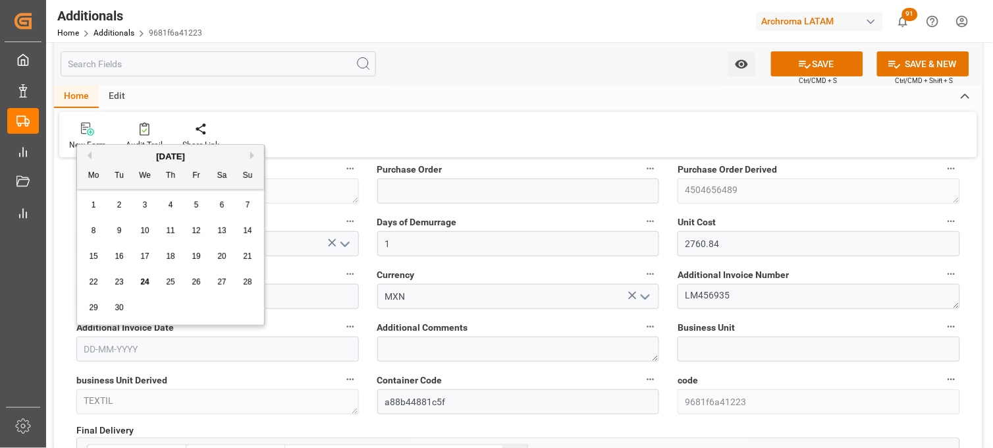
click at [104, 294] on div "22 23 24 25 26 27 28" at bounding box center [171, 282] width 180 height 26
click at [147, 284] on span "24" at bounding box center [144, 281] width 9 height 9
type input "[DATE]"
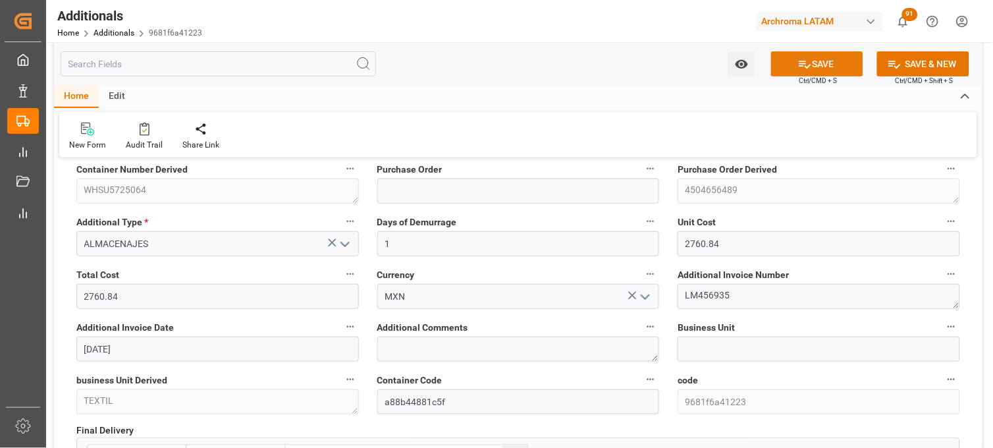
click at [817, 68] on button "SAVE" at bounding box center [817, 63] width 92 height 25
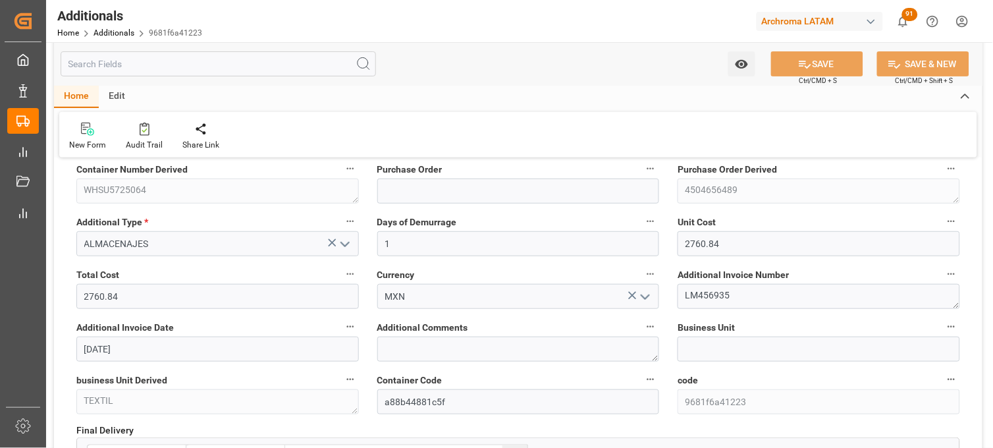
type input "250906900785"
type input "WHSU5725064"
type input "4504656489"
type input "TEXTIL"
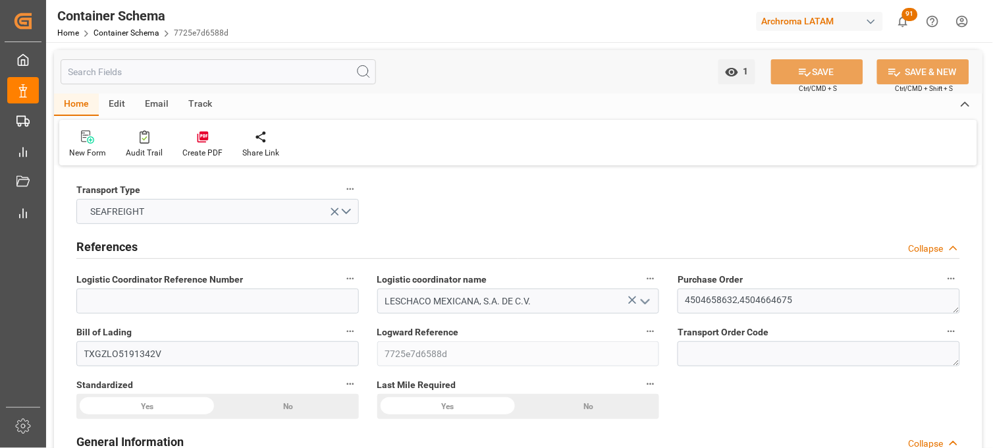
type input "0"
type input "7"
type input "2"
type input "19"
type input "385"
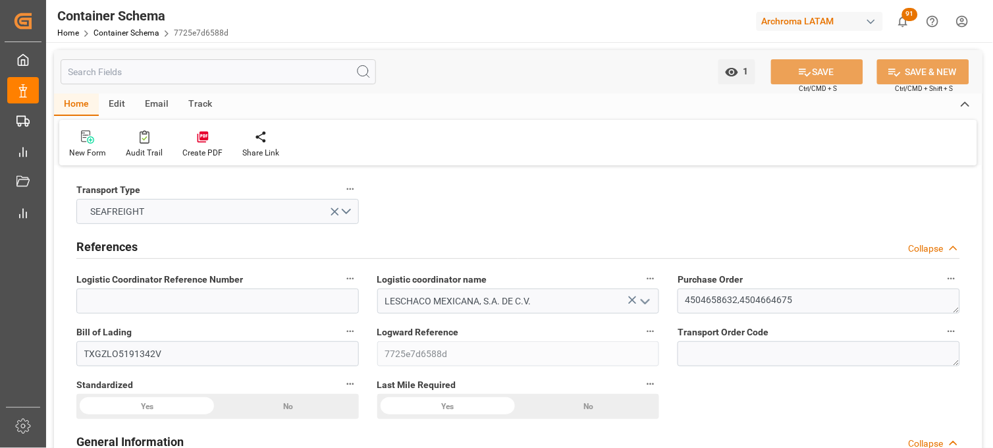
type input "414.22"
type input "Maersk"
type input "Maersk Line AS"
type input "CNTXG"
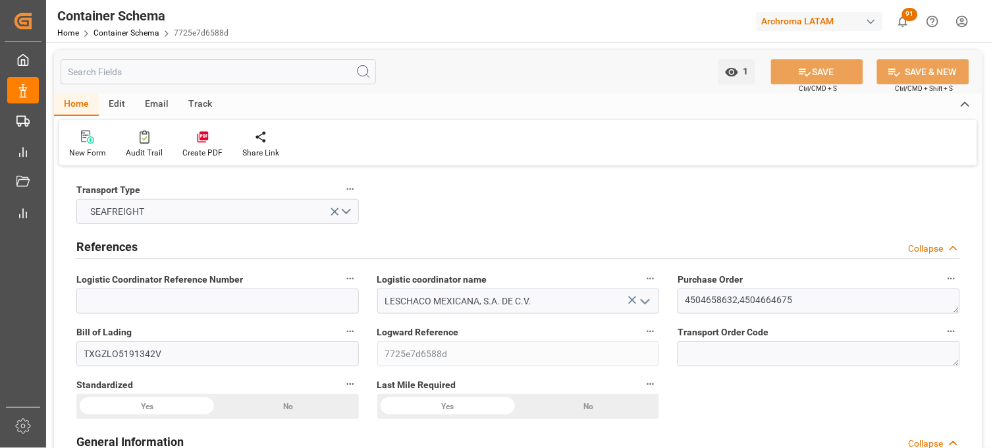
type input "MXZLO"
type input "9193276"
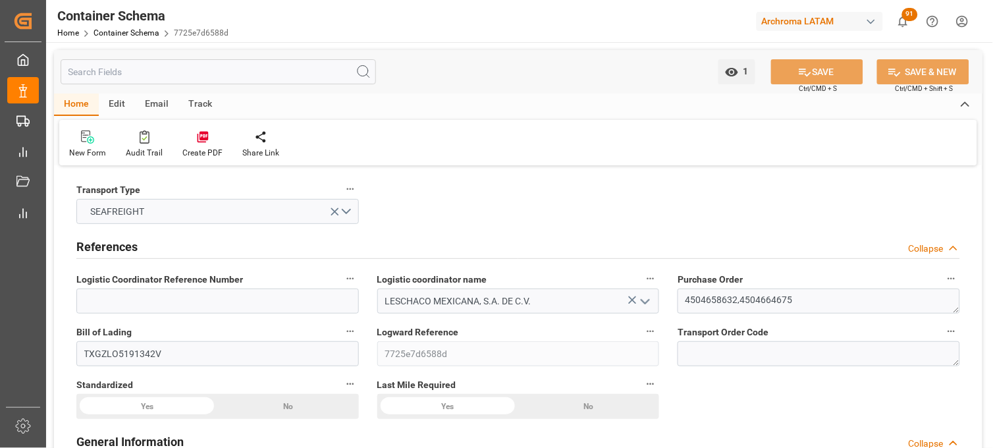
type input "9193276"
type input "24-09-2025 19:00"
type input "[DATE]"
type input "27-10-2025"
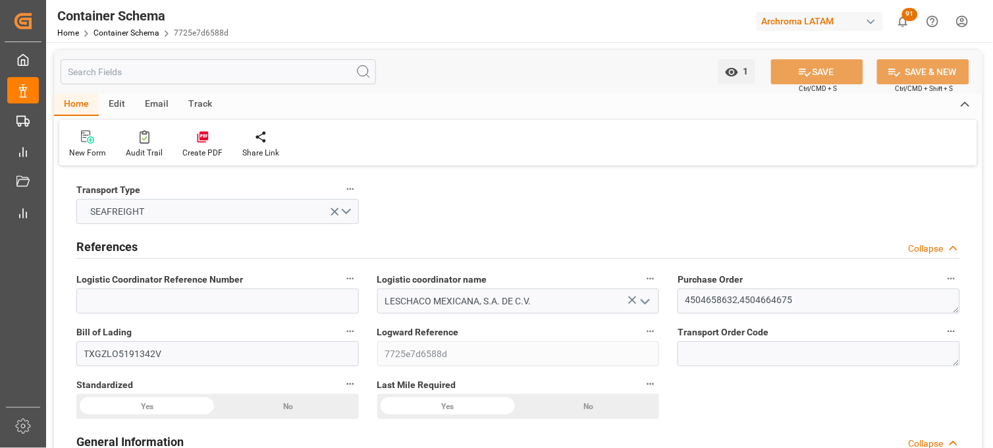
type input "27-09-2025 20:00"
type input "27-10-2025 00:00"
type input "27-10-2025 19:30"
type input "27-10-2025 00:00"
